Goal: Task Accomplishment & Management: Manage account settings

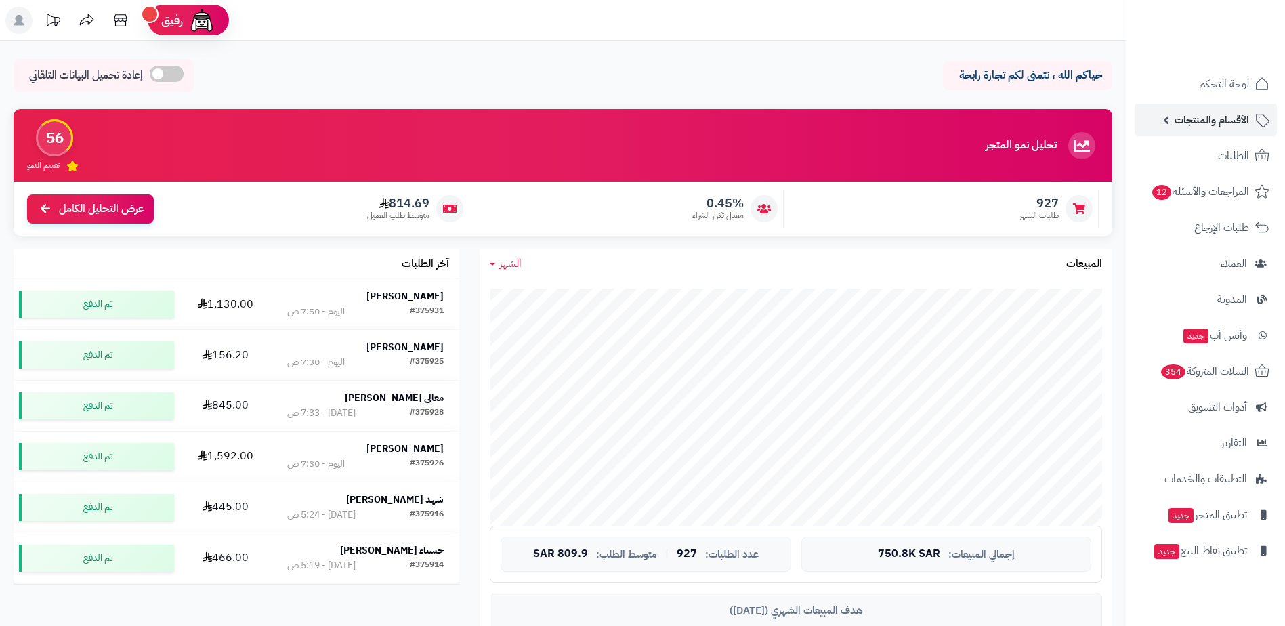
click at [1241, 123] on span "الأقسام والمنتجات" at bounding box center [1211, 119] width 74 height 19
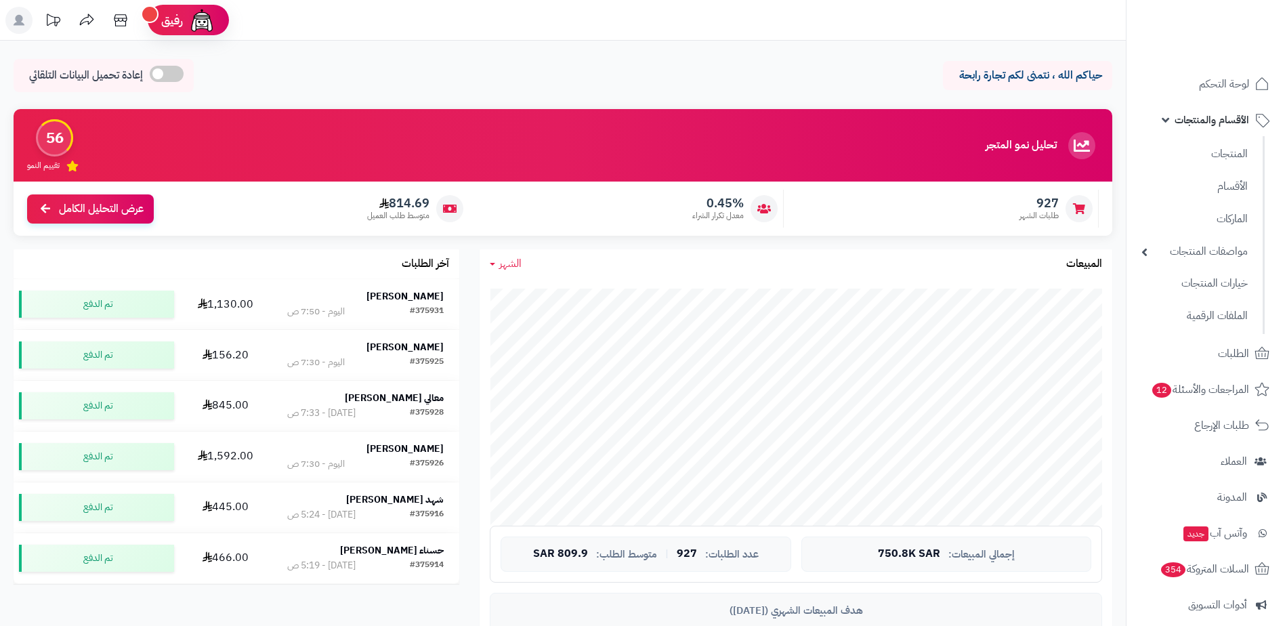
click at [1172, 169] on ul "المنتجات الأقسام الماركات مواصفات المنتجات مواصفات المنتجات أنواع المواصفات خيا…" at bounding box center [1195, 235] width 138 height 198
click at [1205, 143] on link "المنتجات" at bounding box center [1194, 154] width 120 height 28
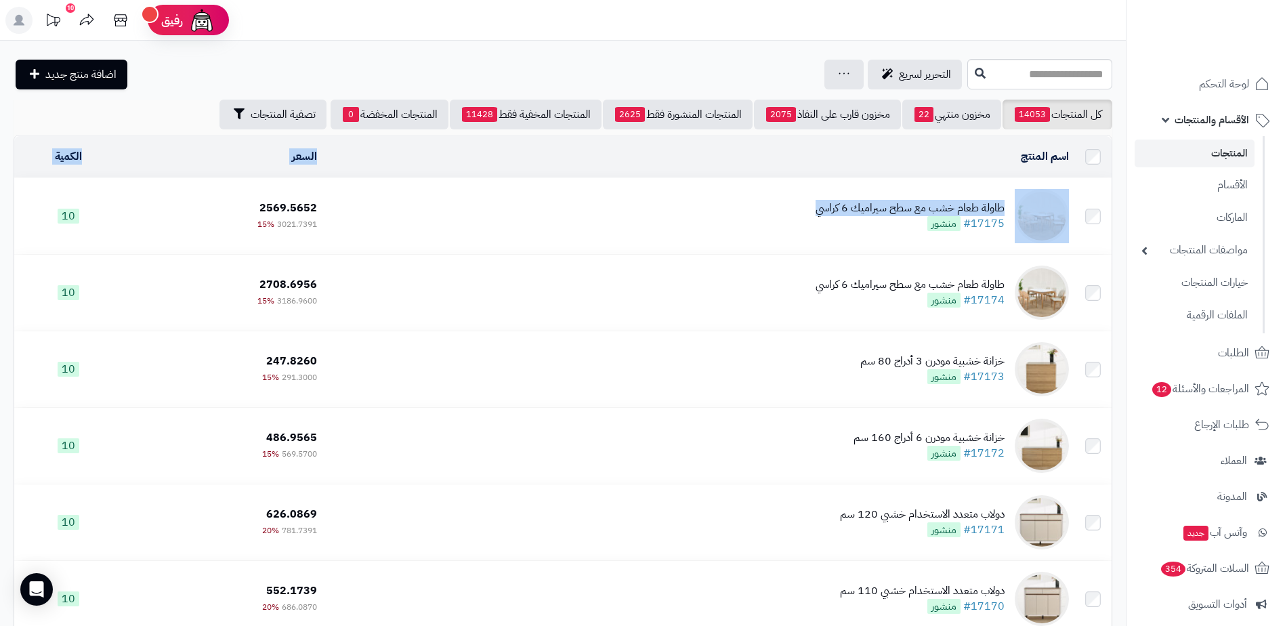
drag, startPoint x: 755, startPoint y: 165, endPoint x: 742, endPoint y: 200, distance: 37.5
click at [742, 200] on table "اسم المنتج المحدد: 0 نسخ حذف السعر الكمية طاولة طعام خشب مع سطح سيراميك 6 كراسي…" at bounding box center [563, 539] width 1098 height 809
click at [744, 207] on td "طاولة طعام خشب مع سطح سيراميك 6 كراسي #17175 منشور" at bounding box center [698, 216] width 752 height 76
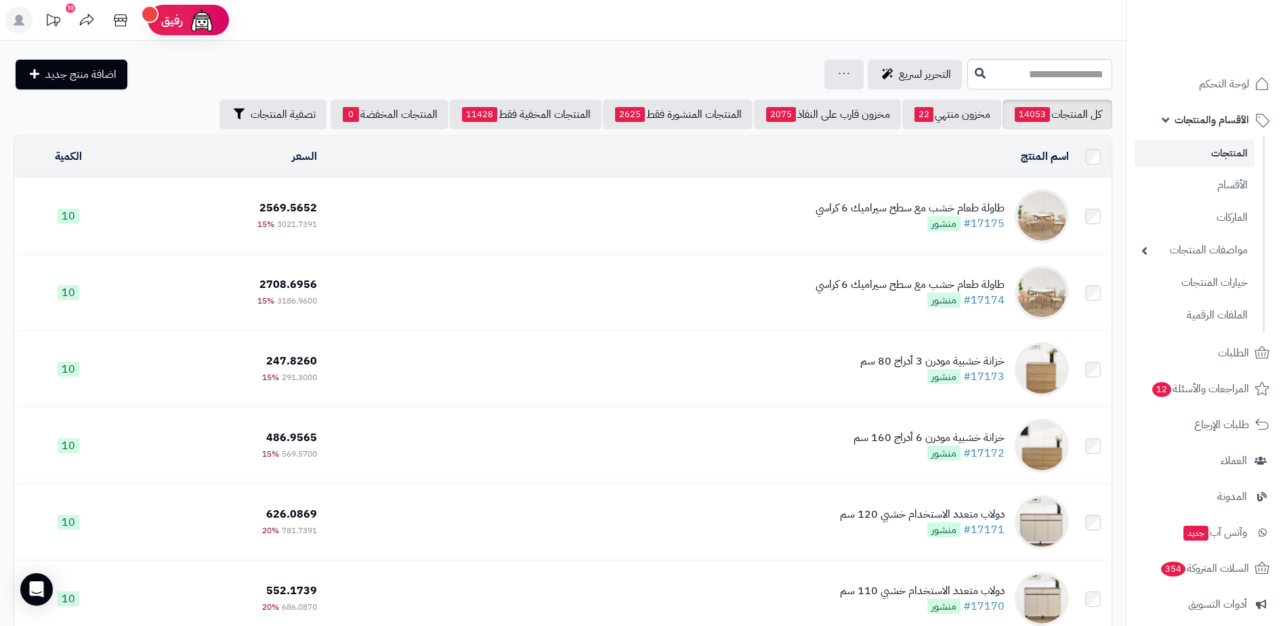
click at [290, 215] on td "2569.5652 3021.7391 15%" at bounding box center [222, 216] width 200 height 76
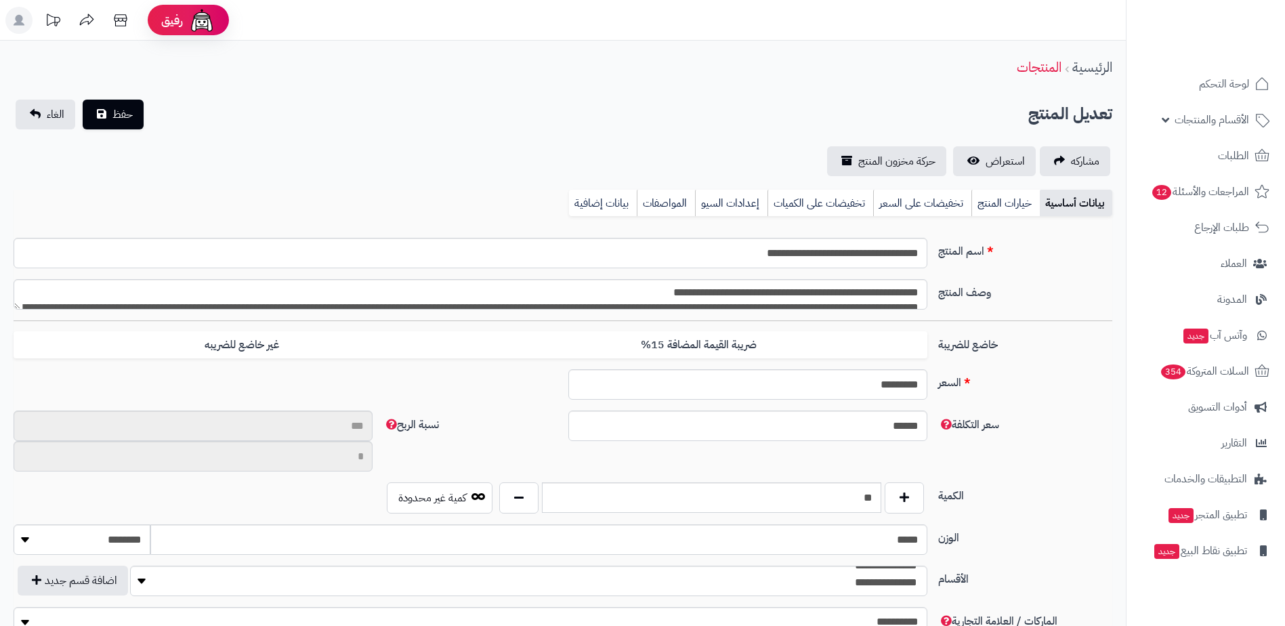
scroll to position [1737, 0]
click at [587, 199] on link "بيانات إضافية" at bounding box center [603, 203] width 68 height 27
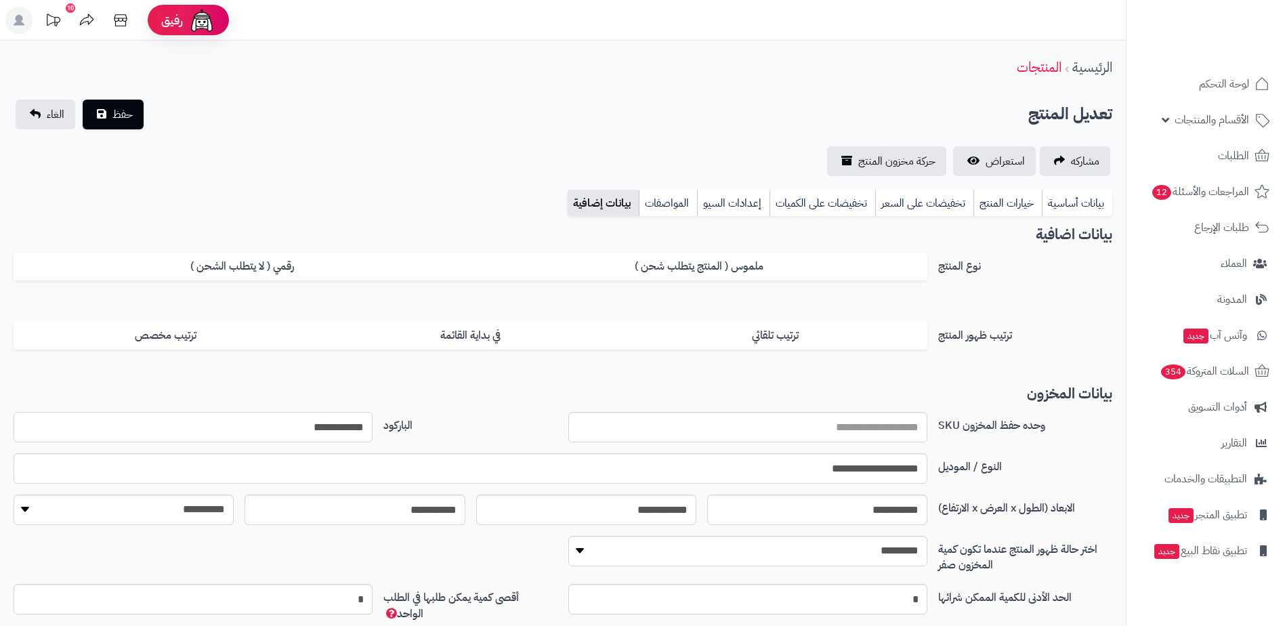
click at [303, 429] on input "**********" at bounding box center [193, 427] width 359 height 30
